Goal: Task Accomplishment & Management: Use online tool/utility

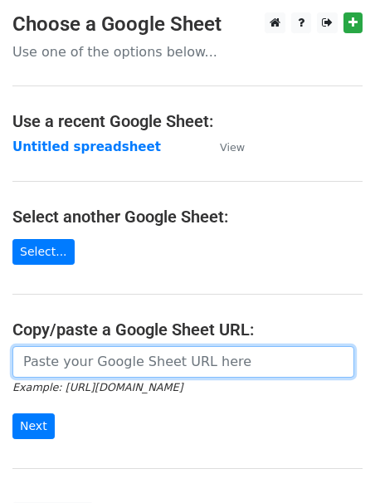
click at [107, 353] on input "url" at bounding box center [183, 362] width 342 height 32
paste input "https://docs.google.com/spreadsheets/d/1jVfLlzbm_lc8HFdH6MTnn42VkaEeQdJc2NMlcYc…"
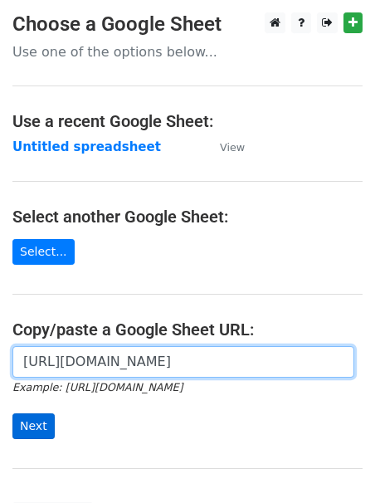
type input "https://docs.google.com/spreadsheets/d/1jVfLlzbm_lc8HFdH6MTnn42VkaEeQdJc2NMlcYc…"
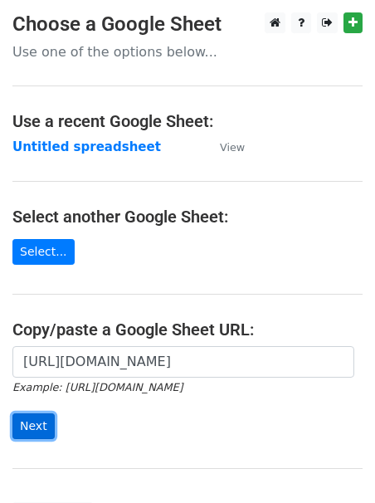
click at [42, 421] on input "Next" at bounding box center [33, 426] width 42 height 26
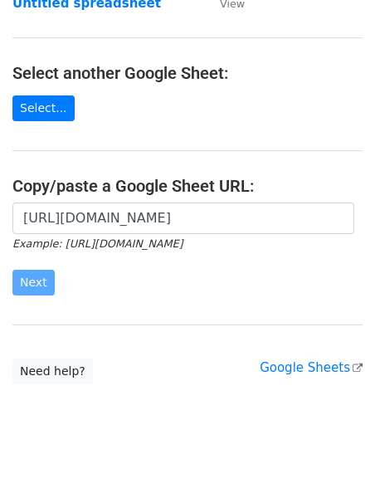
scroll to position [157, 0]
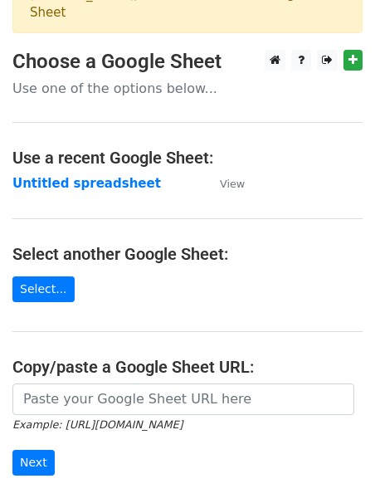
scroll to position [56, 0]
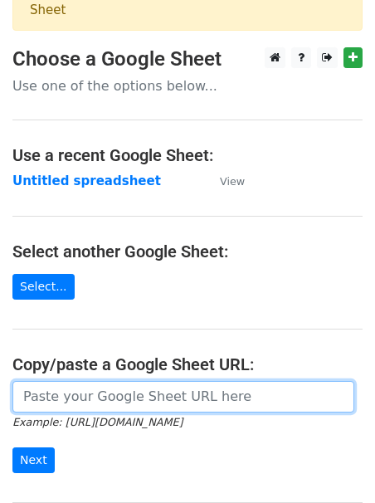
click at [102, 397] on input "url" at bounding box center [183, 397] width 342 height 32
paste input "[URL][DOMAIN_NAME]"
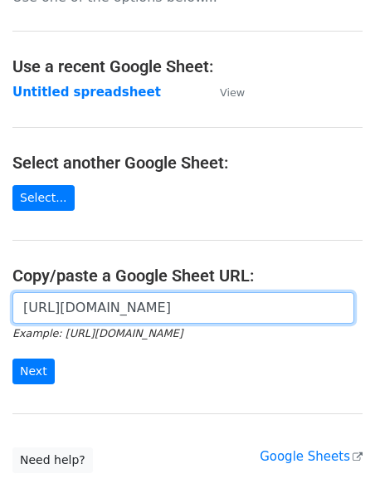
scroll to position [247, 0]
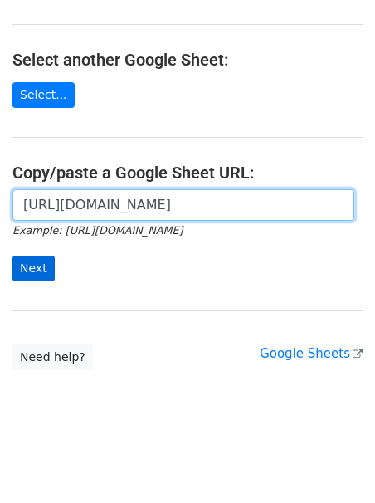
type input "[URL][DOMAIN_NAME]"
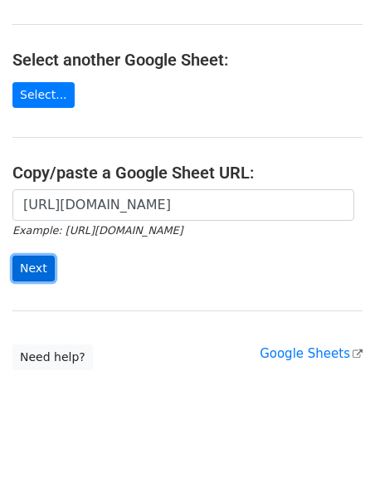
click at [32, 270] on input "Next" at bounding box center [33, 268] width 42 height 26
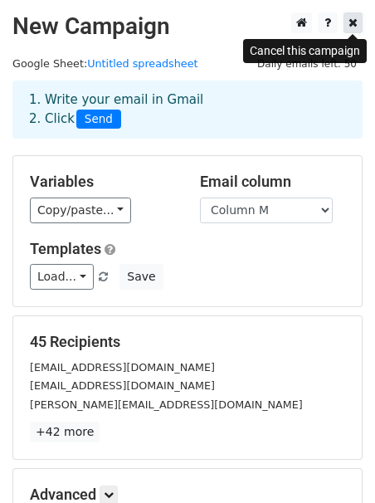
click at [348, 23] on link at bounding box center [352, 22] width 19 height 21
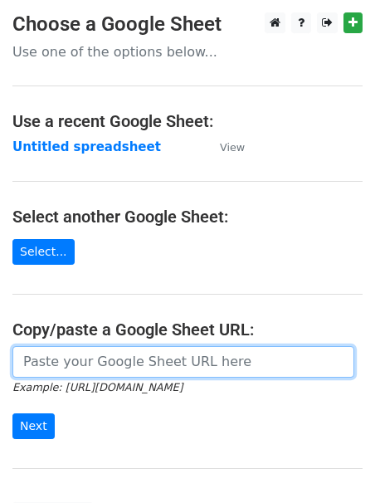
click at [130, 353] on input "url" at bounding box center [183, 362] width 342 height 32
paste input "[URL][DOMAIN_NAME]"
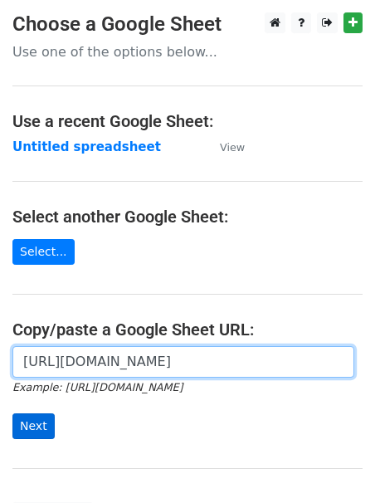
type input "[URL][DOMAIN_NAME]"
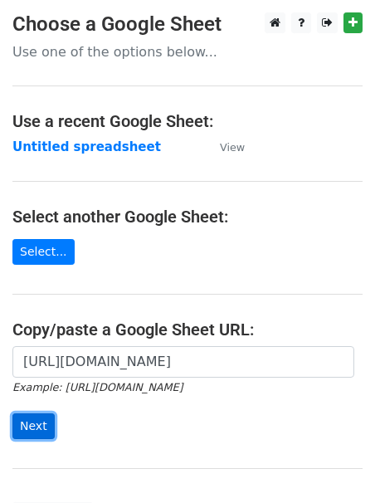
click at [39, 421] on input "Next" at bounding box center [33, 426] width 42 height 26
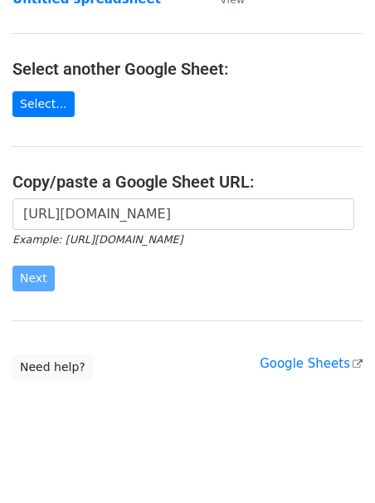
scroll to position [149, 0]
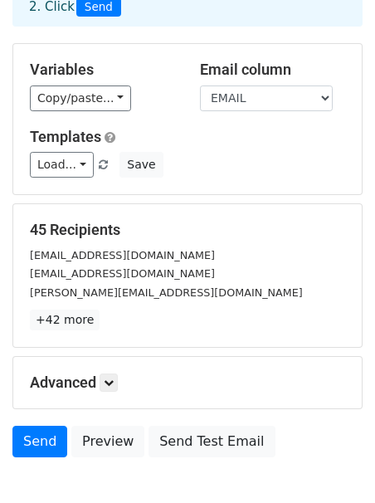
scroll to position [207, 0]
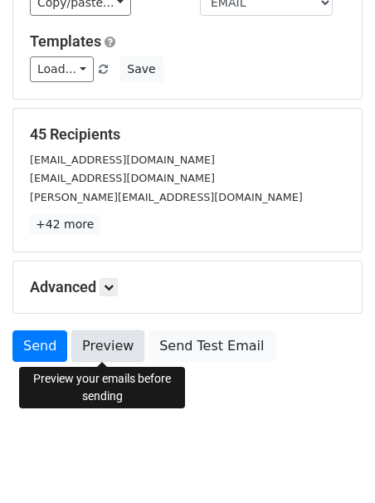
click at [114, 348] on link "Preview" at bounding box center [107, 346] width 73 height 32
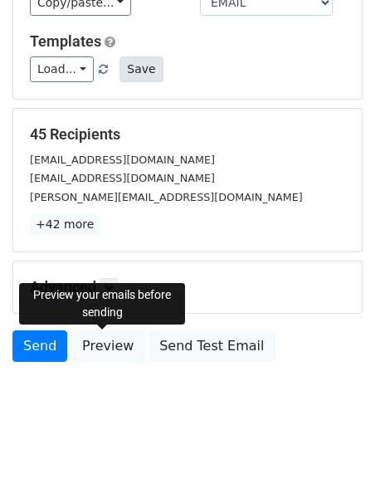
scroll to position [0, 0]
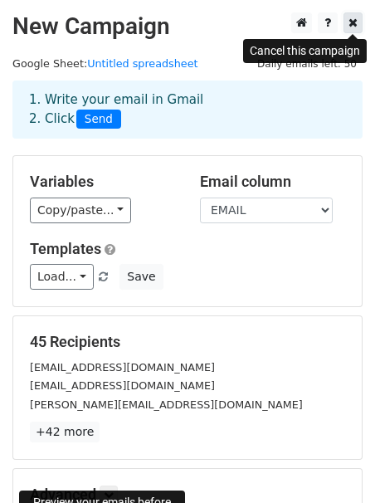
click at [356, 19] on icon at bounding box center [352, 23] width 9 height 12
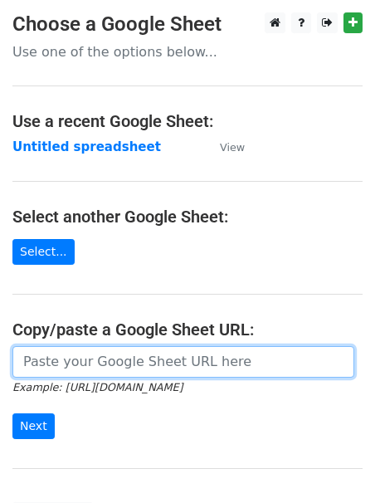
click at [90, 367] on input "url" at bounding box center [183, 362] width 342 height 32
paste input "https://docs.google.com/spreadsheets/d/1NluddJHfPuXOZ8pTRmAYcU2xyz3_MEI3YHS06sk…"
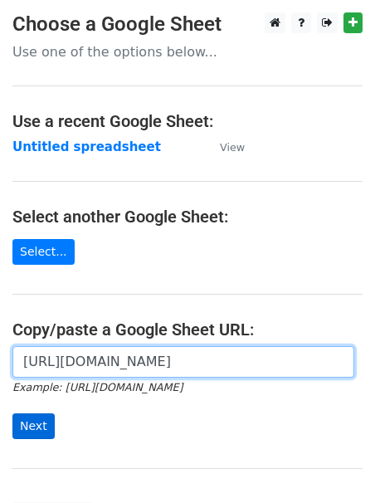
type input "https://docs.google.com/spreadsheets/d/1NluddJHfPuXOZ8pTRmAYcU2xyz3_MEI3YHS06sk…"
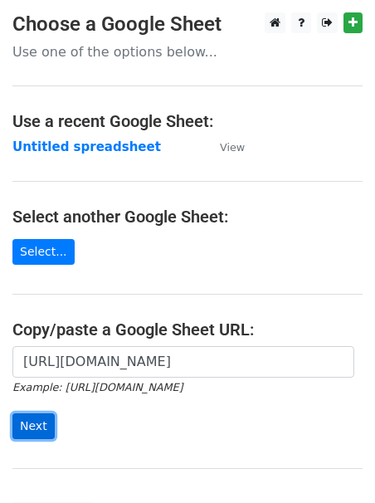
click at [27, 421] on input "Next" at bounding box center [33, 426] width 42 height 26
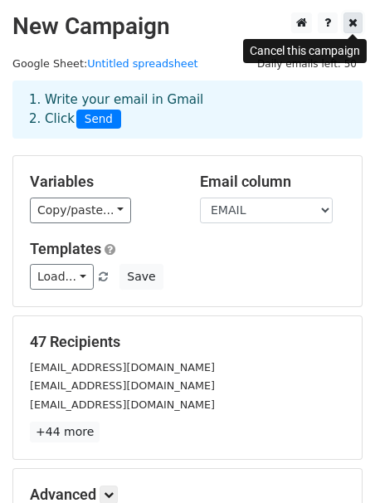
click at [354, 24] on icon at bounding box center [352, 23] width 9 height 12
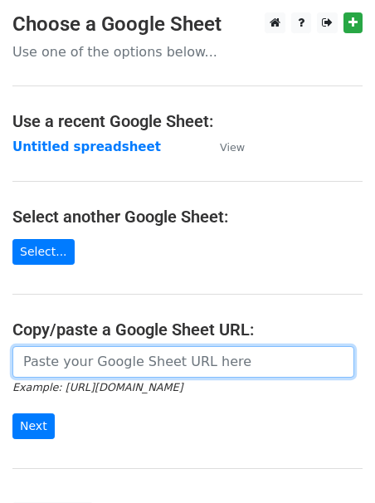
click at [66, 372] on input "url" at bounding box center [183, 362] width 342 height 32
paste input "[URL][DOMAIN_NAME]"
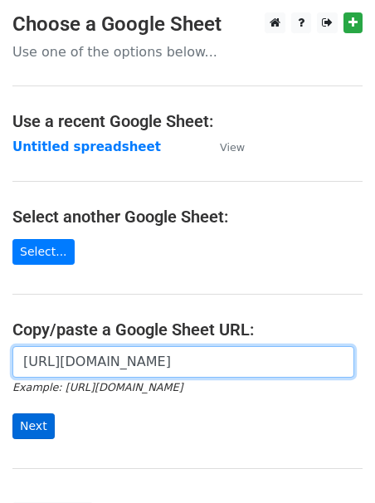
type input "[URL][DOMAIN_NAME]"
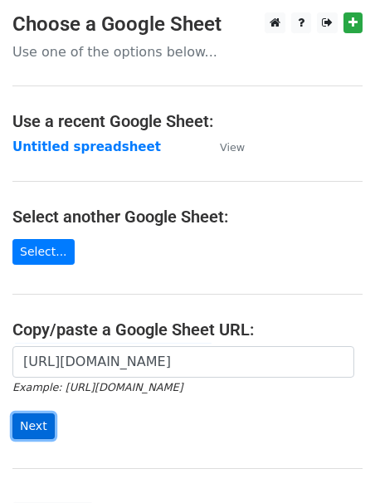
click at [33, 429] on input "Next" at bounding box center [33, 426] width 42 height 26
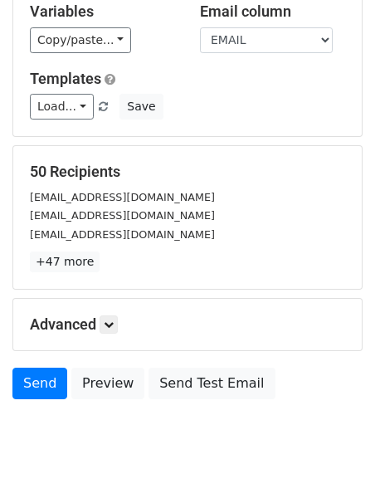
scroll to position [207, 0]
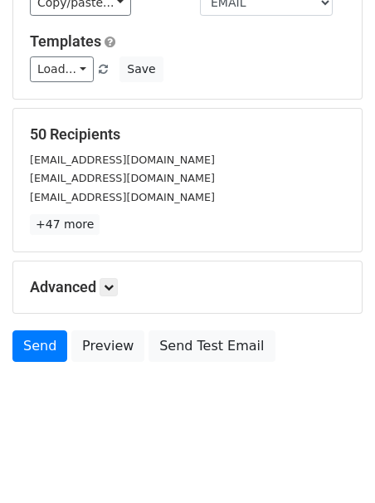
click at [7, 29] on main "New Campaign Daily emails left: 50 Google Sheet: Untitled spreadsheet 1. Write …" at bounding box center [187, 87] width 375 height 565
click at [35, 344] on link "Send" at bounding box center [39, 346] width 55 height 32
